Goal: Task Accomplishment & Management: Use online tool/utility

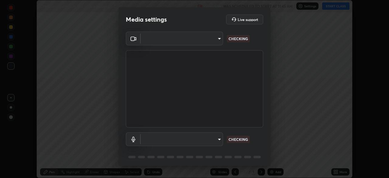
scroll to position [178, 389]
type input "6dd7f26dd43dc758996b1cf006e2949f7a02bee9d132d5f3f41e5eef0e7c266f"
click at [219, 140] on body "Erase all Chemical equilibrium and Ionic equilibrium-06 Recording WAS SCHEDULED…" at bounding box center [194, 89] width 389 height 178
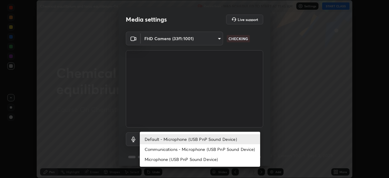
click at [188, 159] on li "Microphone (USB PnP Sound Device)" at bounding box center [200, 159] width 120 height 10
type input "0b0160ef504d69b7311302bd4c7d591407b4c814319dac9a1ab48f999c272d64"
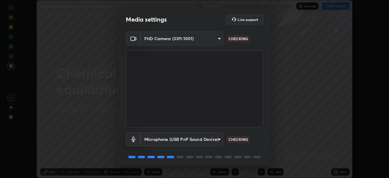
scroll to position [22, 0]
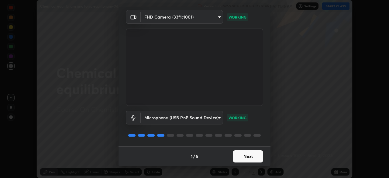
click at [245, 157] on button "Next" at bounding box center [248, 156] width 30 height 12
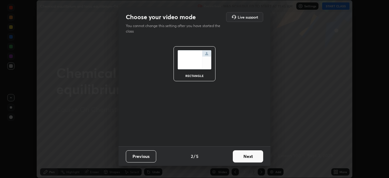
click at [245, 158] on button "Next" at bounding box center [248, 156] width 30 height 12
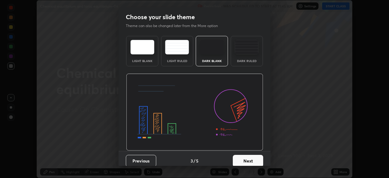
click at [250, 160] on button "Next" at bounding box center [248, 161] width 30 height 12
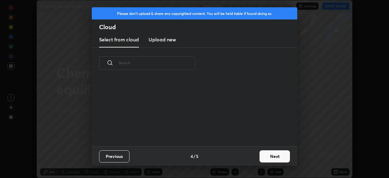
click at [261, 160] on button "Next" at bounding box center [275, 156] width 30 height 12
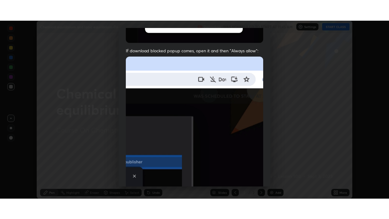
scroll to position [146, 0]
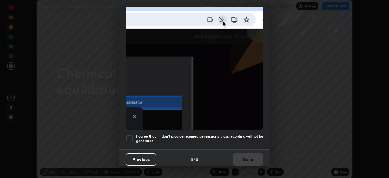
click at [217, 135] on h5 "I agree that if I don't provide required permissions, class recording will not …" at bounding box center [199, 138] width 127 height 9
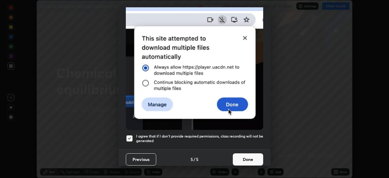
click at [241, 158] on button "Done" at bounding box center [248, 159] width 30 height 12
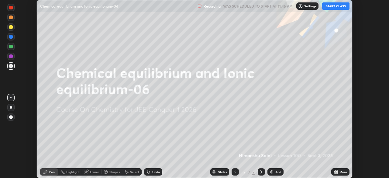
click at [334, 172] on icon at bounding box center [335, 173] width 2 height 2
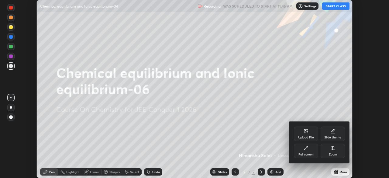
click at [307, 151] on div "Full screen" at bounding box center [306, 151] width 24 height 15
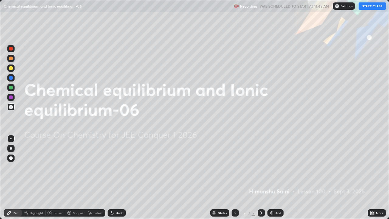
scroll to position [219, 389]
click at [371, 6] on button "START CLASS" at bounding box center [372, 5] width 27 height 7
click at [10, 159] on div at bounding box center [11, 158] width 4 height 4
click at [10, 88] on div at bounding box center [11, 88] width 4 height 4
click at [276, 178] on div "Add" at bounding box center [278, 212] width 6 height 3
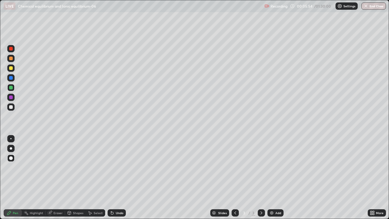
click at [10, 68] on div at bounding box center [11, 68] width 4 height 4
click at [9, 109] on div at bounding box center [10, 106] width 7 height 7
click at [11, 97] on div at bounding box center [11, 97] width 4 height 4
click at [57, 178] on div "Eraser" at bounding box center [58, 212] width 9 height 3
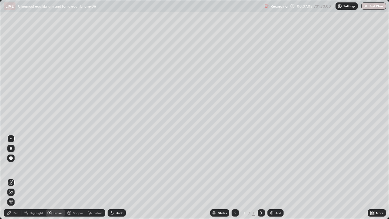
click at [15, 178] on div "Pen" at bounding box center [15, 212] width 5 height 3
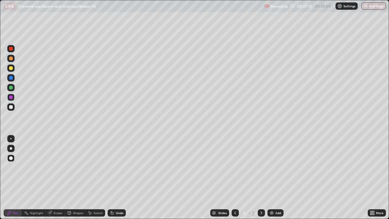
click at [119, 178] on div "Undo" at bounding box center [120, 212] width 8 height 3
click at [116, 178] on div "Undo" at bounding box center [120, 212] width 8 height 3
click at [277, 178] on div "Add" at bounding box center [278, 212] width 6 height 3
click at [14, 178] on div "Pen" at bounding box center [15, 212] width 5 height 3
click at [235, 178] on icon at bounding box center [235, 212] width 5 height 5
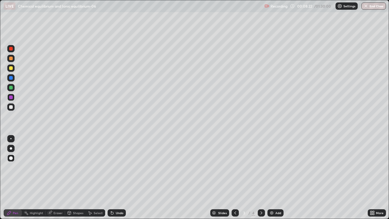
click at [262, 178] on icon at bounding box center [261, 212] width 5 height 5
click at [9, 88] on div at bounding box center [10, 87] width 7 height 7
click at [10, 86] on div at bounding box center [11, 88] width 4 height 4
click at [121, 178] on div "Undo" at bounding box center [120, 212] width 8 height 3
click at [118, 178] on div "Undo" at bounding box center [117, 212] width 18 height 7
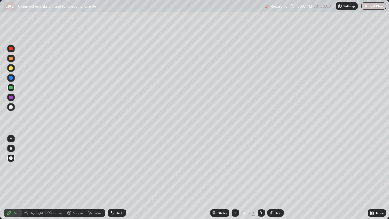
click at [119, 178] on div "Undo" at bounding box center [120, 212] width 8 height 3
click at [121, 178] on div "Undo" at bounding box center [117, 212] width 18 height 7
click at [235, 178] on icon at bounding box center [235, 212] width 5 height 5
click at [261, 178] on icon at bounding box center [261, 212] width 5 height 5
click at [235, 178] on icon at bounding box center [235, 212] width 5 height 5
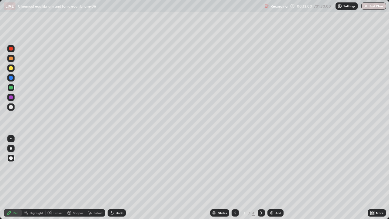
click at [259, 178] on icon at bounding box center [261, 212] width 5 height 5
click at [281, 178] on div "Add" at bounding box center [278, 212] width 6 height 3
click at [121, 178] on div "Undo" at bounding box center [120, 212] width 8 height 3
click at [120, 178] on div "Undo" at bounding box center [120, 212] width 8 height 3
click at [119, 178] on div "Undo" at bounding box center [120, 212] width 8 height 3
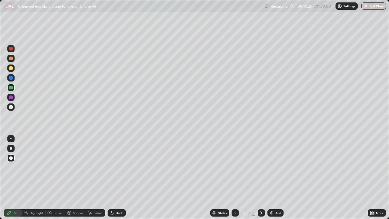
click at [119, 178] on div "Undo" at bounding box center [120, 212] width 8 height 3
click at [118, 178] on div "Undo" at bounding box center [120, 212] width 8 height 3
click at [58, 178] on div "Eraser" at bounding box center [55, 212] width 19 height 7
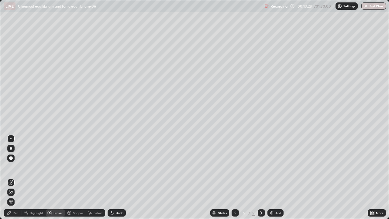
click at [11, 178] on span "Erase all" at bounding box center [11, 202] width 7 height 4
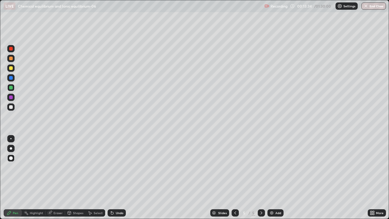
click at [12, 68] on div at bounding box center [11, 68] width 4 height 4
click at [235, 178] on icon at bounding box center [235, 212] width 5 height 5
click at [261, 178] on icon at bounding box center [261, 212] width 5 height 5
click at [276, 178] on div "Add" at bounding box center [278, 212] width 6 height 3
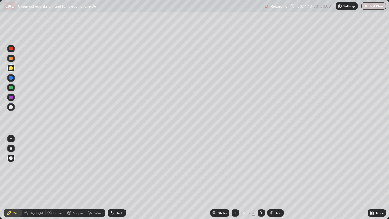
click at [8, 68] on div at bounding box center [10, 67] width 7 height 7
click at [9, 98] on div at bounding box center [10, 97] width 7 height 7
click at [14, 108] on div at bounding box center [10, 106] width 7 height 7
click at [13, 90] on div at bounding box center [10, 87] width 7 height 7
click at [10, 106] on div at bounding box center [11, 107] width 4 height 4
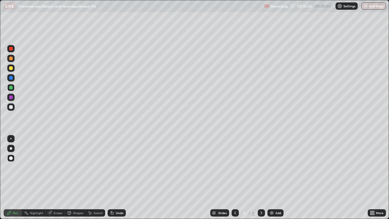
click at [10, 106] on div at bounding box center [11, 107] width 4 height 4
click at [12, 99] on div at bounding box center [11, 97] width 4 height 4
click at [115, 178] on div "Undo" at bounding box center [117, 212] width 18 height 7
click at [12, 69] on div at bounding box center [11, 68] width 4 height 4
click at [279, 178] on div "Add" at bounding box center [278, 212] width 6 height 3
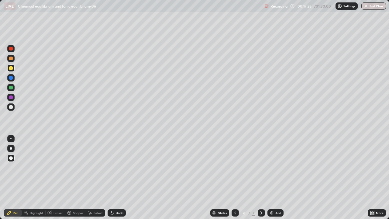
click at [235, 178] on icon at bounding box center [235, 212] width 5 height 5
click at [261, 178] on icon at bounding box center [262, 212] width 2 height 3
click at [10, 109] on div at bounding box center [11, 107] width 4 height 4
click at [120, 178] on div "Undo" at bounding box center [120, 212] width 8 height 3
click at [118, 178] on div "Undo" at bounding box center [117, 212] width 18 height 7
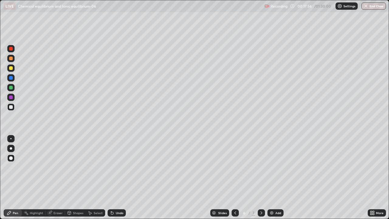
click at [119, 178] on div "Undo" at bounding box center [120, 212] width 8 height 3
click at [118, 178] on div "Undo" at bounding box center [120, 212] width 8 height 3
click at [117, 178] on div "Undo" at bounding box center [117, 212] width 18 height 7
click at [116, 178] on div "Undo" at bounding box center [117, 212] width 18 height 7
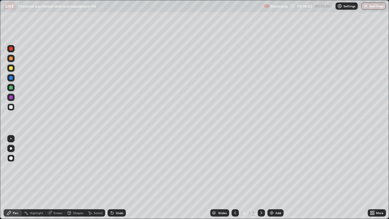
click at [113, 178] on icon at bounding box center [112, 212] width 5 height 5
click at [236, 178] on div at bounding box center [235, 212] width 7 height 7
click at [261, 178] on icon at bounding box center [261, 212] width 5 height 5
click at [13, 99] on div at bounding box center [10, 97] width 7 height 7
click at [235, 178] on div at bounding box center [235, 212] width 7 height 7
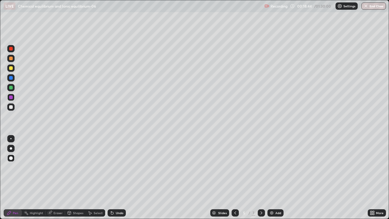
click at [10, 89] on div at bounding box center [11, 88] width 4 height 4
click at [261, 178] on icon at bounding box center [261, 212] width 5 height 5
click at [120, 178] on div "Undo" at bounding box center [120, 212] width 8 height 3
click at [233, 178] on div at bounding box center [235, 212] width 7 height 7
click at [261, 178] on icon at bounding box center [261, 212] width 5 height 5
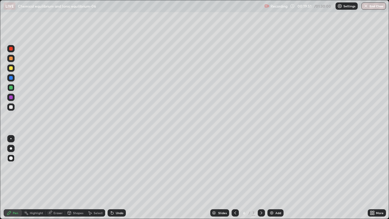
click at [279, 178] on div "Add" at bounding box center [276, 212] width 16 height 7
click at [11, 68] on div at bounding box center [11, 68] width 4 height 4
click at [15, 178] on div "Pen" at bounding box center [15, 212] width 5 height 3
click at [116, 178] on div "Undo" at bounding box center [120, 212] width 8 height 3
click at [9, 59] on div at bounding box center [11, 59] width 4 height 4
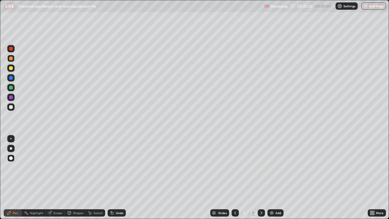
click at [11, 108] on div at bounding box center [11, 107] width 4 height 4
click at [10, 98] on div at bounding box center [11, 97] width 4 height 4
click at [11, 107] on div at bounding box center [11, 107] width 4 height 4
click at [235, 178] on icon at bounding box center [235, 212] width 5 height 5
click at [234, 178] on icon at bounding box center [235, 212] width 5 height 5
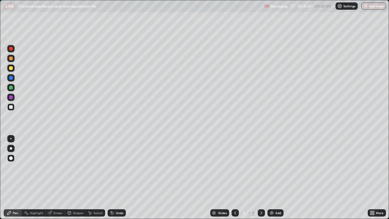
click at [235, 178] on icon at bounding box center [235, 212] width 5 height 5
click at [261, 178] on icon at bounding box center [261, 212] width 5 height 5
click at [260, 178] on icon at bounding box center [261, 212] width 5 height 5
click at [235, 178] on icon at bounding box center [235, 212] width 5 height 5
click at [261, 178] on icon at bounding box center [261, 212] width 5 height 5
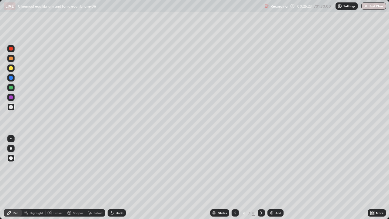
click at [261, 178] on icon at bounding box center [261, 212] width 5 height 5
click at [234, 178] on icon at bounding box center [235, 212] width 2 height 3
click at [262, 178] on icon at bounding box center [261, 212] width 5 height 5
click at [273, 178] on img at bounding box center [271, 212] width 5 height 5
click at [235, 178] on icon at bounding box center [235, 212] width 5 height 5
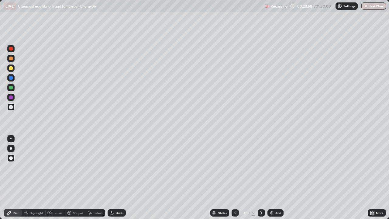
click at [261, 178] on icon at bounding box center [262, 212] width 2 height 3
click at [15, 178] on div "Pen" at bounding box center [15, 212] width 5 height 3
click at [10, 87] on div at bounding box center [11, 88] width 4 height 4
click at [9, 69] on div at bounding box center [11, 68] width 4 height 4
click at [12, 108] on div at bounding box center [11, 107] width 4 height 4
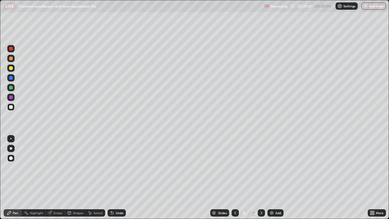
click at [12, 178] on div "Pen" at bounding box center [13, 212] width 18 height 7
click at [10, 99] on div at bounding box center [11, 97] width 4 height 4
click at [12, 178] on div "Pen" at bounding box center [13, 212] width 18 height 7
click at [11, 109] on div at bounding box center [11, 107] width 4 height 4
click at [9, 106] on div at bounding box center [11, 107] width 4 height 4
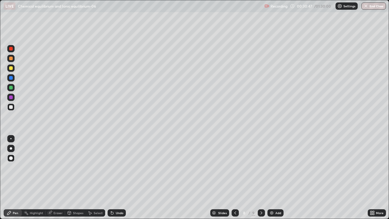
click at [277, 178] on div "Add" at bounding box center [278, 212] width 6 height 3
click at [12, 69] on div at bounding box center [11, 68] width 4 height 4
click at [237, 178] on div at bounding box center [234, 212] width 7 height 7
click at [261, 178] on icon at bounding box center [261, 212] width 5 height 5
click at [235, 178] on icon at bounding box center [235, 212] width 5 height 5
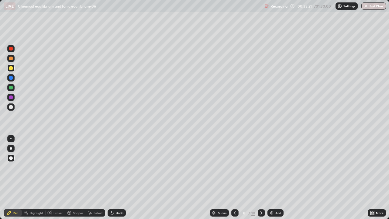
click at [261, 178] on icon at bounding box center [262, 212] width 2 height 3
click at [14, 178] on div "Pen" at bounding box center [13, 212] width 18 height 7
click at [275, 178] on div "Add" at bounding box center [276, 212] width 16 height 7
click at [9, 61] on div at bounding box center [10, 58] width 7 height 7
click at [12, 67] on div at bounding box center [11, 68] width 4 height 4
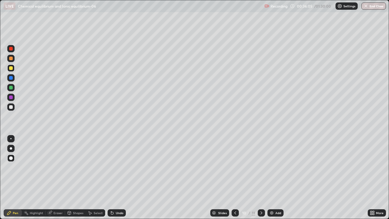
click at [120, 178] on div "Undo" at bounding box center [117, 212] width 18 height 7
click at [122, 178] on div "Undo" at bounding box center [117, 212] width 18 height 7
click at [121, 178] on div "Undo" at bounding box center [117, 212] width 18 height 7
click at [11, 88] on div at bounding box center [11, 88] width 4 height 4
click at [120, 178] on div "Undo" at bounding box center [120, 212] width 8 height 3
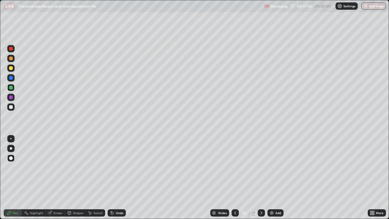
click at [120, 178] on div "Undo" at bounding box center [117, 212] width 18 height 7
click at [11, 106] on div at bounding box center [11, 107] width 4 height 4
click at [10, 88] on div at bounding box center [11, 88] width 4 height 4
click at [275, 178] on div "Add" at bounding box center [276, 212] width 16 height 7
click at [13, 178] on div "Pen" at bounding box center [13, 212] width 18 height 7
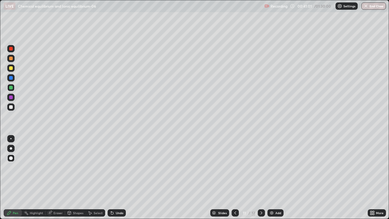
click at [9, 79] on div at bounding box center [10, 77] width 7 height 7
click at [118, 178] on div "Undo" at bounding box center [120, 212] width 8 height 3
click at [117, 178] on div "Undo" at bounding box center [117, 212] width 18 height 7
click at [9, 69] on div at bounding box center [11, 68] width 4 height 4
click at [9, 108] on div at bounding box center [11, 107] width 4 height 4
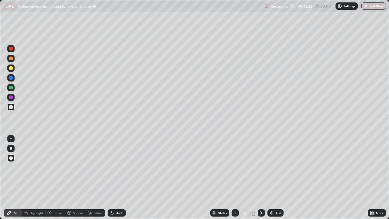
click at [275, 178] on div "Add" at bounding box center [276, 212] width 16 height 7
click at [10, 96] on div at bounding box center [11, 97] width 4 height 4
click at [11, 69] on div at bounding box center [11, 68] width 4 height 4
click at [236, 178] on div at bounding box center [235, 212] width 7 height 7
click at [260, 178] on icon at bounding box center [261, 212] width 5 height 5
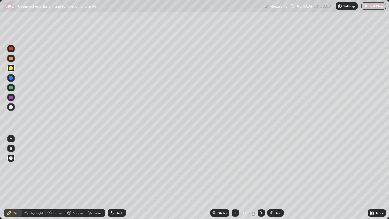
click at [235, 178] on icon at bounding box center [235, 212] width 5 height 5
click at [262, 178] on icon at bounding box center [261, 212] width 5 height 5
click at [120, 178] on div "Undo" at bounding box center [117, 212] width 18 height 7
click at [234, 178] on icon at bounding box center [235, 212] width 2 height 3
click at [261, 178] on icon at bounding box center [262, 212] width 2 height 3
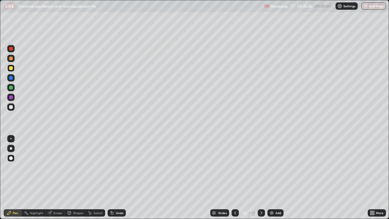
click at [235, 178] on icon at bounding box center [235, 212] width 5 height 5
click at [261, 178] on icon at bounding box center [262, 212] width 2 height 3
click at [277, 178] on div "Add" at bounding box center [278, 212] width 6 height 3
click at [11, 87] on div at bounding box center [11, 88] width 4 height 4
click at [8, 68] on div at bounding box center [10, 67] width 7 height 7
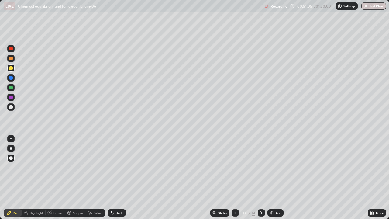
click at [120, 178] on div "Undo" at bounding box center [120, 212] width 8 height 3
click at [118, 178] on div "Undo" at bounding box center [117, 212] width 18 height 7
click at [117, 178] on div "Undo" at bounding box center [117, 212] width 18 height 7
click at [116, 178] on div "Undo" at bounding box center [117, 212] width 18 height 7
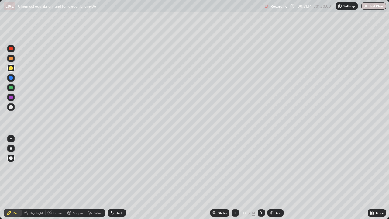
click at [116, 178] on div "Undo" at bounding box center [117, 212] width 18 height 7
click at [11, 78] on div at bounding box center [11, 78] width 4 height 4
click at [10, 109] on div at bounding box center [10, 106] width 7 height 7
click at [10, 108] on div at bounding box center [11, 107] width 4 height 4
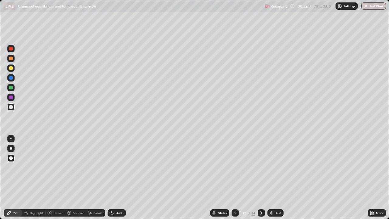
click at [12, 70] on div at bounding box center [10, 67] width 7 height 7
click at [12, 178] on div "Pen" at bounding box center [13, 212] width 18 height 7
click at [10, 108] on div at bounding box center [11, 107] width 4 height 4
click at [10, 88] on div at bounding box center [11, 88] width 4 height 4
click at [117, 178] on div "Undo" at bounding box center [117, 212] width 18 height 7
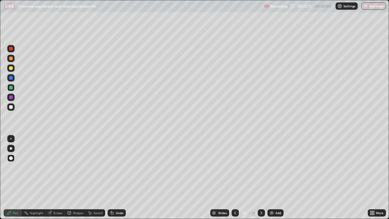
click at [12, 98] on div at bounding box center [11, 97] width 4 height 4
click at [13, 178] on div "Pen" at bounding box center [15, 212] width 5 height 3
click at [116, 178] on div "Undo" at bounding box center [120, 212] width 8 height 3
click at [17, 178] on div "Pen" at bounding box center [15, 212] width 5 height 3
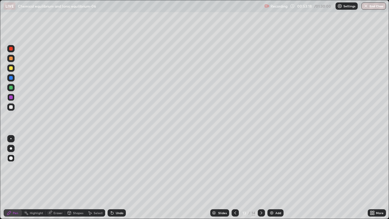
click at [13, 109] on div at bounding box center [10, 106] width 7 height 7
click at [10, 78] on div at bounding box center [11, 78] width 4 height 4
click at [9, 67] on div at bounding box center [11, 68] width 4 height 4
click at [233, 178] on div at bounding box center [235, 212] width 7 height 7
click at [262, 178] on icon at bounding box center [261, 212] width 5 height 5
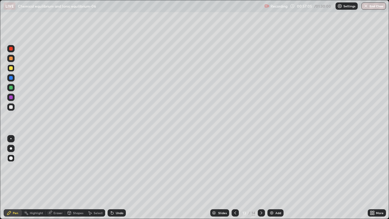
click at [275, 178] on div "Add" at bounding box center [276, 212] width 16 height 7
click at [10, 68] on div at bounding box center [11, 68] width 4 height 4
click at [10, 110] on div at bounding box center [10, 106] width 7 height 7
click at [11, 100] on div at bounding box center [10, 97] width 7 height 7
click at [56, 178] on div "Eraser" at bounding box center [58, 212] width 9 height 3
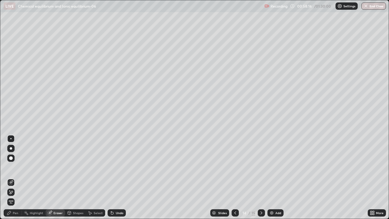
click at [12, 178] on div "Pen" at bounding box center [13, 212] width 18 height 7
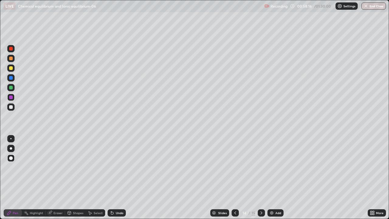
click at [10, 178] on div "Pen" at bounding box center [13, 212] width 18 height 7
click at [10, 97] on div at bounding box center [11, 97] width 4 height 4
click at [11, 178] on div "Pen" at bounding box center [13, 212] width 18 height 7
click at [275, 178] on div "Add" at bounding box center [276, 212] width 16 height 7
click at [9, 68] on div at bounding box center [11, 68] width 4 height 4
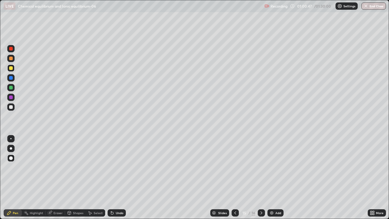
click at [10, 109] on div at bounding box center [11, 107] width 4 height 4
click at [10, 67] on div at bounding box center [11, 68] width 4 height 4
click at [12, 178] on div "Pen" at bounding box center [13, 212] width 18 height 7
click at [11, 106] on div at bounding box center [11, 107] width 4 height 4
click at [276, 178] on div "Add" at bounding box center [278, 212] width 6 height 3
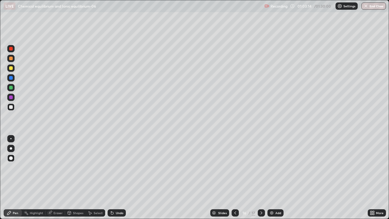
click at [14, 178] on div "Pen" at bounding box center [15, 212] width 5 height 3
click at [12, 88] on div at bounding box center [11, 88] width 4 height 4
click at [11, 109] on div at bounding box center [10, 106] width 7 height 7
click at [11, 68] on div at bounding box center [11, 68] width 4 height 4
click at [69, 178] on icon at bounding box center [69, 214] width 0 height 2
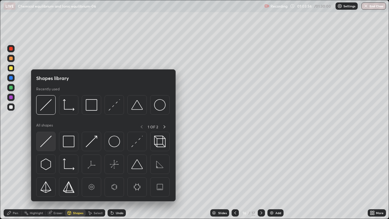
click at [46, 145] on img at bounding box center [46, 142] width 12 height 12
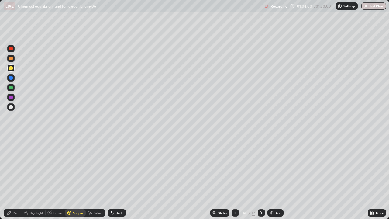
click at [12, 178] on div "Pen" at bounding box center [13, 212] width 18 height 7
click at [10, 110] on div at bounding box center [10, 106] width 7 height 7
click at [13, 68] on div at bounding box center [10, 67] width 7 height 7
click at [11, 107] on div at bounding box center [11, 107] width 4 height 4
click at [264, 178] on div at bounding box center [261, 212] width 7 height 7
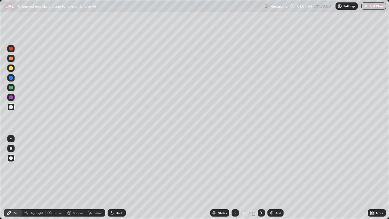
click at [234, 178] on icon at bounding box center [235, 212] width 5 height 5
click at [274, 178] on div "Add" at bounding box center [276, 212] width 16 height 7
click at [12, 68] on div at bounding box center [11, 68] width 4 height 4
click at [10, 88] on div at bounding box center [11, 88] width 4 height 4
click at [10, 107] on div at bounding box center [11, 107] width 4 height 4
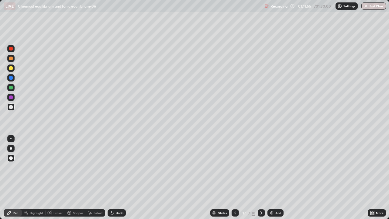
click at [282, 178] on div "Slides 17 / 18 Add" at bounding box center [247, 213] width 242 height 12
click at [276, 178] on div "Add" at bounding box center [278, 212] width 6 height 3
click at [76, 178] on div "Shapes" at bounding box center [75, 212] width 21 height 7
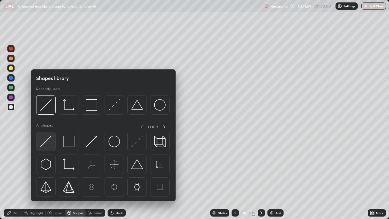
click at [50, 144] on img at bounding box center [46, 142] width 12 height 12
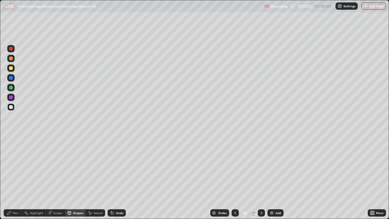
click at [14, 178] on div "Pen" at bounding box center [15, 212] width 5 height 3
click at [11, 99] on div at bounding box center [10, 97] width 7 height 7
click at [11, 59] on div at bounding box center [11, 59] width 4 height 4
click at [10, 68] on div at bounding box center [11, 68] width 4 height 4
click at [9, 88] on div at bounding box center [11, 88] width 4 height 4
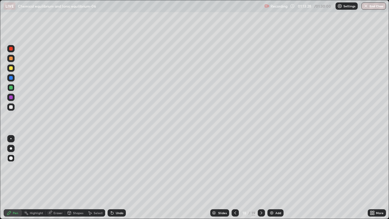
click at [10, 99] on div at bounding box center [11, 97] width 4 height 4
click at [277, 178] on div "Add" at bounding box center [278, 212] width 6 height 3
click at [75, 178] on div "Shapes" at bounding box center [78, 212] width 10 height 3
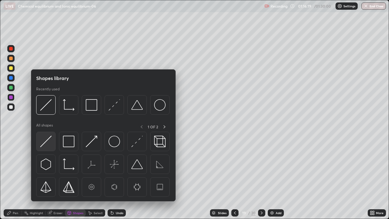
click at [52, 141] on div at bounding box center [45, 141] width 19 height 19
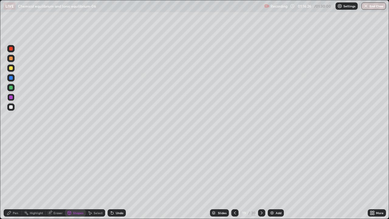
click at [235, 178] on icon at bounding box center [235, 212] width 5 height 5
click at [16, 178] on div "Pen" at bounding box center [15, 212] width 5 height 3
click at [261, 178] on icon at bounding box center [261, 212] width 5 height 5
click at [9, 178] on icon at bounding box center [9, 212] width 5 height 5
click at [9, 69] on div at bounding box center [11, 68] width 4 height 4
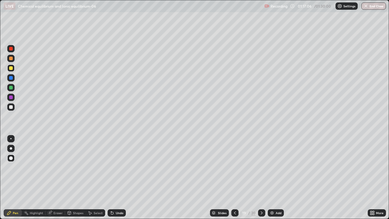
click at [18, 178] on div "Pen" at bounding box center [15, 212] width 5 height 3
click at [8, 106] on div at bounding box center [10, 106] width 7 height 7
click at [9, 90] on div at bounding box center [10, 87] width 7 height 7
click at [11, 68] on div at bounding box center [11, 68] width 4 height 4
click at [9, 59] on div at bounding box center [11, 59] width 4 height 4
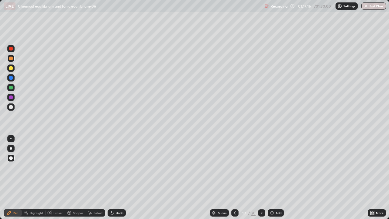
click at [236, 178] on div at bounding box center [234, 212] width 7 height 7
click at [263, 178] on icon at bounding box center [261, 212] width 5 height 5
click at [235, 178] on icon at bounding box center [235, 212] width 5 height 5
click at [261, 178] on icon at bounding box center [261, 212] width 5 height 5
click at [12, 69] on div at bounding box center [11, 68] width 4 height 4
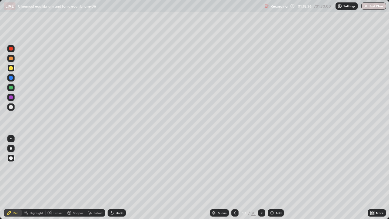
click at [54, 178] on div "Eraser" at bounding box center [58, 212] width 9 height 3
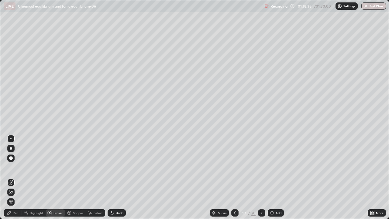
click at [16, 178] on div "Pen" at bounding box center [15, 212] width 5 height 3
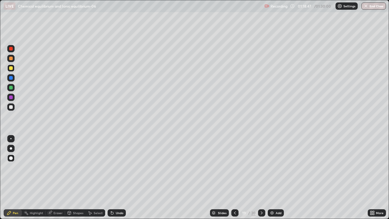
click at [10, 109] on div at bounding box center [11, 107] width 4 height 4
click at [233, 178] on icon at bounding box center [235, 212] width 5 height 5
click at [10, 77] on div at bounding box center [11, 78] width 4 height 4
click at [13, 178] on div "Pen" at bounding box center [13, 212] width 18 height 7
click at [10, 107] on div at bounding box center [11, 107] width 4 height 4
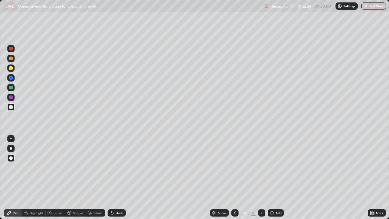
click at [262, 178] on icon at bounding box center [261, 212] width 5 height 5
click at [11, 86] on div at bounding box center [11, 88] width 4 height 4
click at [277, 178] on div "Add" at bounding box center [279, 212] width 6 height 3
click at [12, 158] on div at bounding box center [11, 158] width 4 height 4
click at [10, 67] on div at bounding box center [11, 68] width 4 height 4
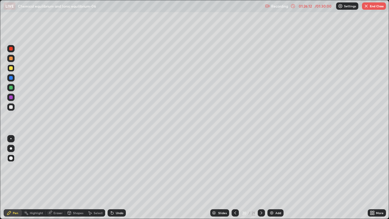
click at [374, 7] on button "End Class" at bounding box center [374, 5] width 24 height 7
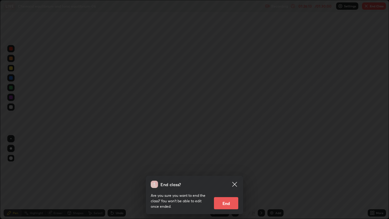
click at [227, 178] on button "End" at bounding box center [226, 203] width 24 height 12
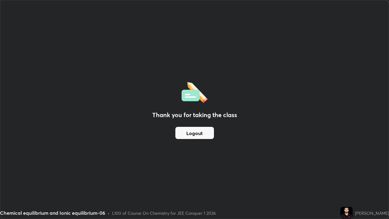
click at [199, 134] on button "Logout" at bounding box center [194, 133] width 39 height 12
